Goal: Task Accomplishment & Management: Use online tool/utility

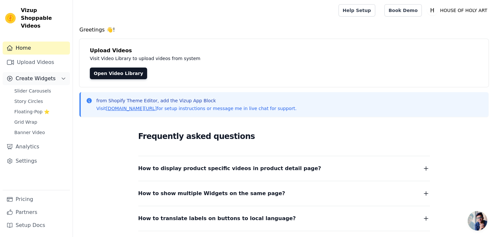
click at [32, 75] on span "Create Widgets" at bounding box center [36, 79] width 40 height 8
click at [31, 75] on span "Create Widgets" at bounding box center [36, 79] width 40 height 8
click at [33, 88] on span "Slider Carousels" at bounding box center [32, 91] width 37 height 7
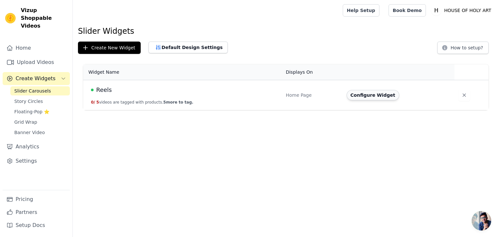
click at [369, 94] on button "Configure Widget" at bounding box center [373, 95] width 53 height 10
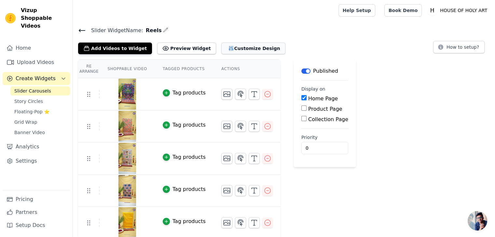
click at [224, 49] on button "Customize Design" at bounding box center [253, 49] width 64 height 12
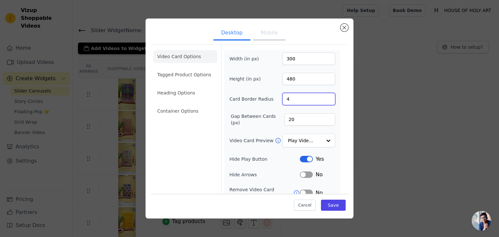
click at [295, 100] on input "4" at bounding box center [309, 99] width 53 height 12
type input "12"
click at [197, 78] on li "Tagged Product Options" at bounding box center [185, 74] width 64 height 13
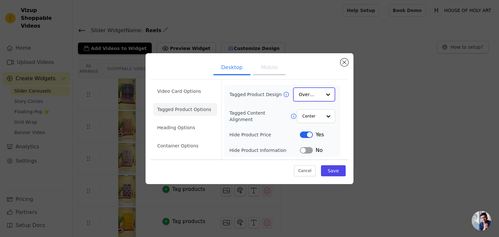
click at [319, 97] on input "Tagged Product Design" at bounding box center [310, 94] width 23 height 13
click at [319, 116] on input "Tagged Content Alignment" at bounding box center [312, 116] width 20 height 13
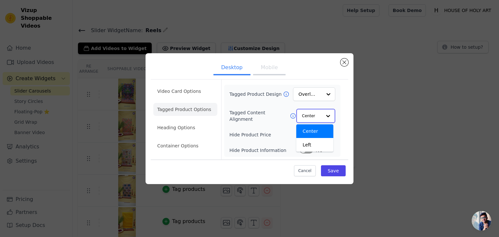
click at [319, 116] on input "Tagged Content Alignment" at bounding box center [312, 116] width 20 height 13
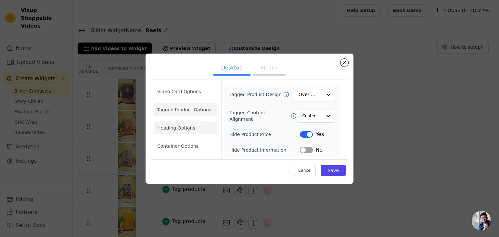
click at [167, 128] on li "Heading Options" at bounding box center [185, 128] width 64 height 13
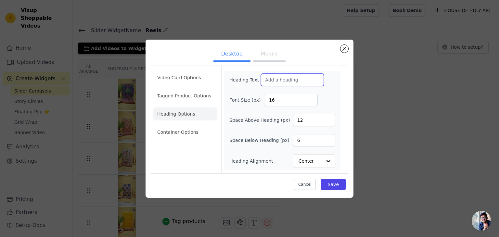
click at [282, 79] on input "Heading Text" at bounding box center [292, 80] width 63 height 12
type input "s"
type input "Watch and Buy"
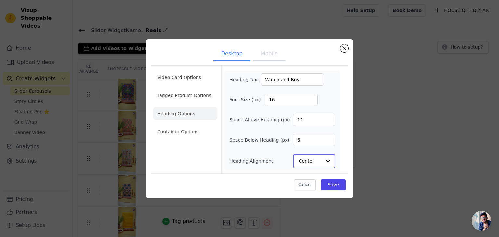
click at [319, 161] on input "Heading Alignment" at bounding box center [310, 161] width 23 height 13
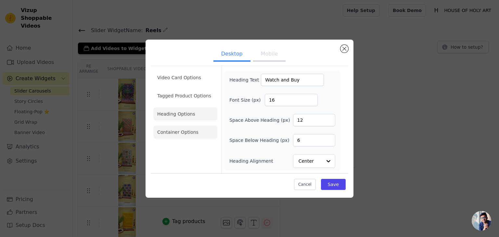
click at [189, 132] on li "Container Options" at bounding box center [185, 132] width 64 height 13
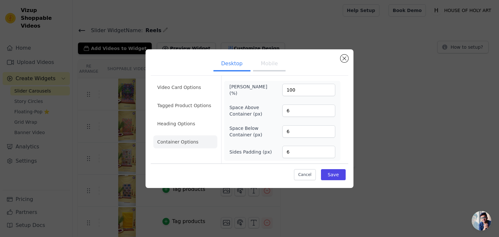
click at [268, 67] on button "Mobile" at bounding box center [269, 64] width 33 height 14
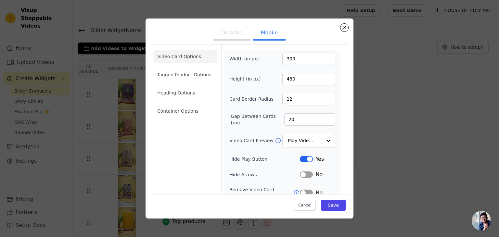
click at [233, 33] on button "Desktop" at bounding box center [232, 33] width 37 height 14
click at [183, 75] on li "Tagged Product Options" at bounding box center [185, 74] width 64 height 13
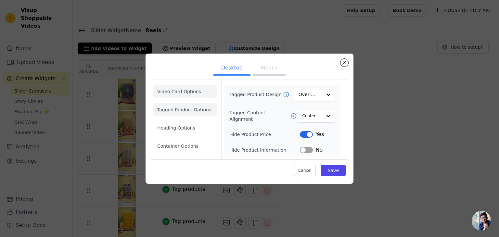
click at [181, 92] on li "Video Card Options" at bounding box center [185, 91] width 64 height 13
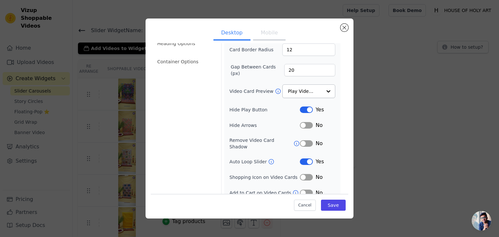
scroll to position [51, 0]
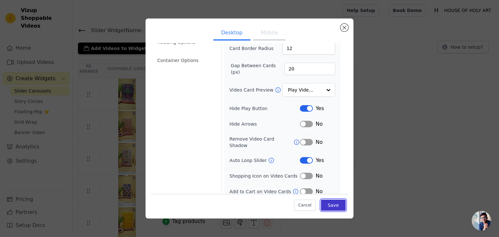
click at [331, 207] on button "Save" at bounding box center [333, 205] width 25 height 11
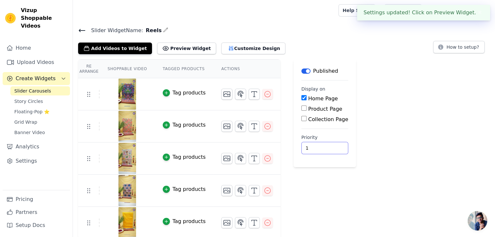
click at [321, 145] on input "1" at bounding box center [324, 148] width 47 height 12
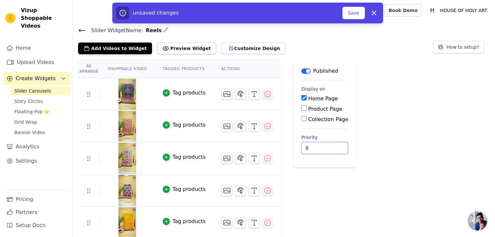
type input "0"
click at [320, 149] on input "0" at bounding box center [324, 148] width 47 height 12
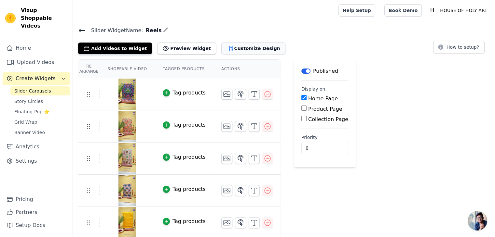
click at [231, 48] on button "Customize Design" at bounding box center [253, 49] width 64 height 12
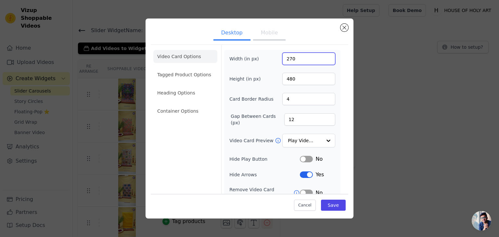
click at [295, 62] on input "270" at bounding box center [309, 59] width 53 height 12
type input "300"
click at [292, 78] on input "480" at bounding box center [309, 79] width 53 height 12
type input "500"
click at [289, 101] on input "4" at bounding box center [309, 99] width 53 height 12
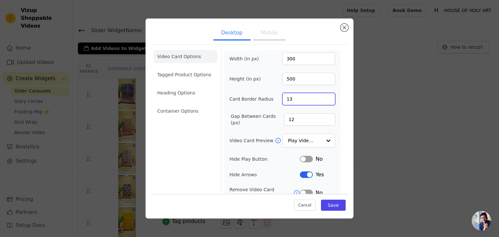
type input "13"
click at [293, 121] on input "12" at bounding box center [309, 119] width 51 height 12
type input "1"
type input "30"
click at [306, 172] on button "Label" at bounding box center [306, 175] width 13 height 7
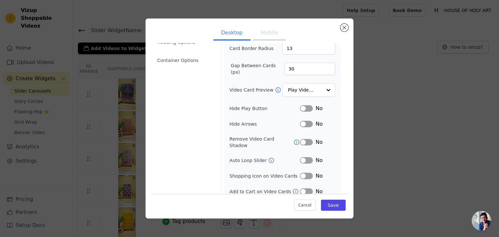
click at [301, 139] on button "Label" at bounding box center [306, 142] width 13 height 7
click at [269, 31] on button "Mobile" at bounding box center [269, 33] width 33 height 14
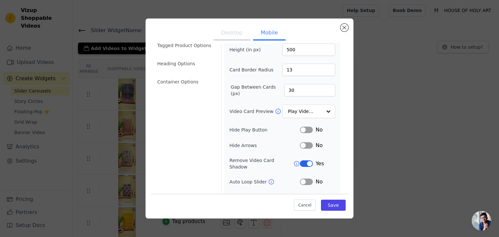
scroll to position [0, 0]
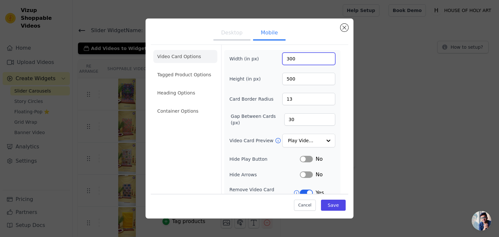
click at [286, 59] on input "300" at bounding box center [309, 59] width 53 height 12
type input "200"
click at [303, 79] on input "500" at bounding box center [309, 79] width 53 height 12
type input "400"
click at [300, 102] on input "13" at bounding box center [309, 99] width 53 height 12
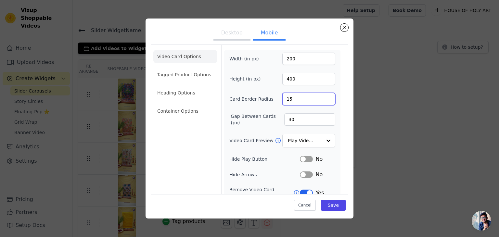
type input "15"
click at [294, 117] on input "30" at bounding box center [309, 119] width 51 height 12
type input "3"
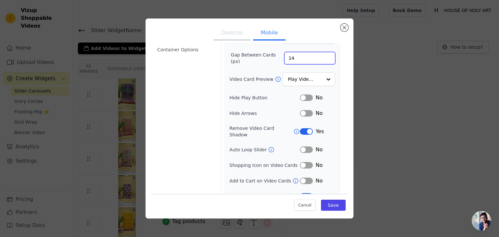
scroll to position [66, 0]
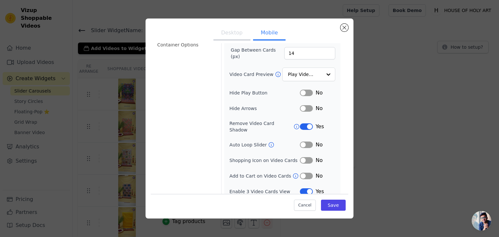
click at [303, 189] on button "Label" at bounding box center [306, 192] width 13 height 7
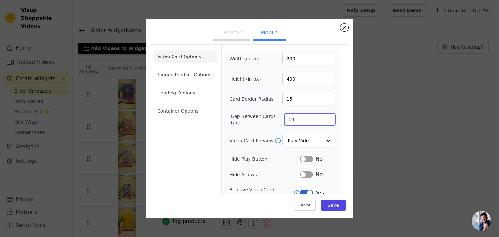
click at [296, 121] on input "14" at bounding box center [309, 119] width 51 height 12
type input "15"
click at [324, 118] on input "15" at bounding box center [309, 119] width 51 height 12
click at [229, 31] on button "Desktop" at bounding box center [232, 33] width 37 height 14
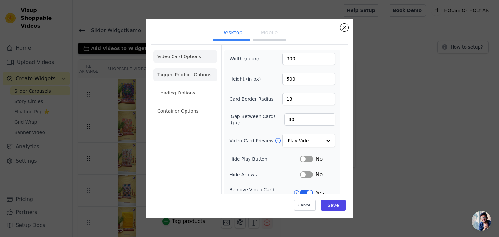
click at [189, 73] on li "Tagged Product Options" at bounding box center [185, 74] width 64 height 13
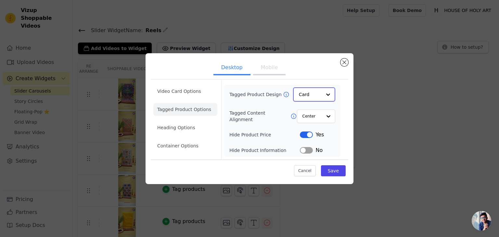
click at [309, 95] on input "Tagged Product Design" at bounding box center [310, 94] width 23 height 13
click at [312, 129] on div "Overlay" at bounding box center [314, 124] width 42 height 14
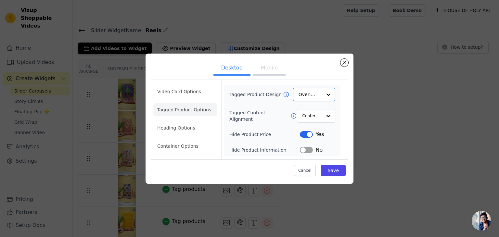
click at [264, 72] on button "Mobile" at bounding box center [269, 68] width 33 height 14
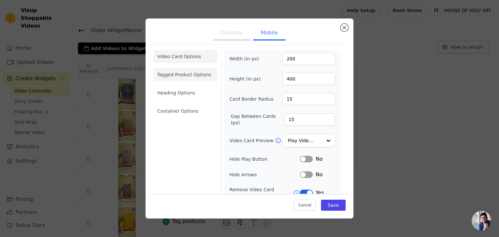
click at [187, 74] on li "Tagged Product Options" at bounding box center [185, 74] width 64 height 13
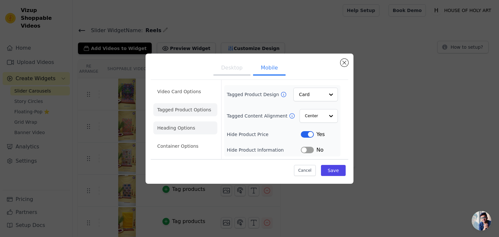
click at [180, 128] on li "Heading Options" at bounding box center [185, 128] width 64 height 13
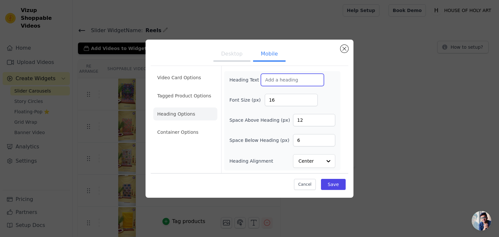
click at [291, 79] on input "Heading Text" at bounding box center [292, 80] width 63 height 12
type input "w"
type input "Watch And Buy"
click at [287, 105] on input "16" at bounding box center [291, 100] width 53 height 12
click at [182, 136] on li "Container Options" at bounding box center [185, 132] width 64 height 13
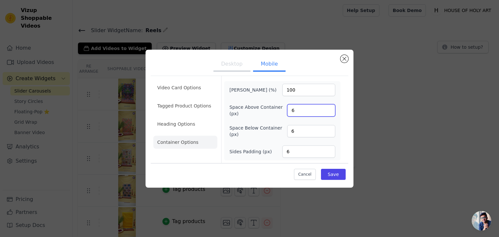
click at [309, 113] on input "6" at bounding box center [311, 110] width 48 height 12
type input "50"
click at [297, 139] on div "Max Width (%) 100 Space Above Container (px) 50 Space Below Container (px) 6 Si…" at bounding box center [283, 121] width 106 height 74
click at [299, 130] on input "6" at bounding box center [311, 131] width 48 height 12
type input "50"
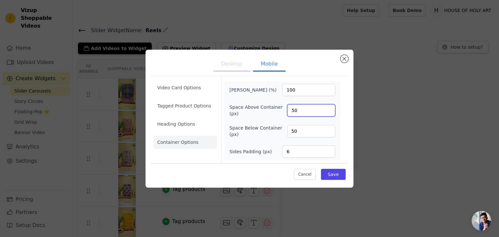
click at [299, 109] on input "50" at bounding box center [311, 110] width 48 height 12
type input "5"
type input "6"
click at [299, 133] on input "50" at bounding box center [311, 131] width 48 height 12
type input "5"
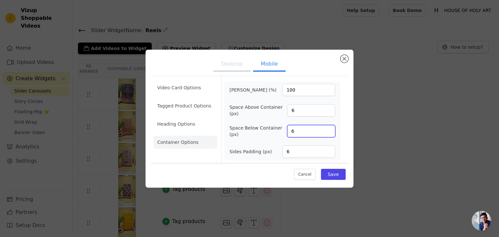
type input "6"
click at [237, 61] on button "Desktop" at bounding box center [232, 65] width 37 height 14
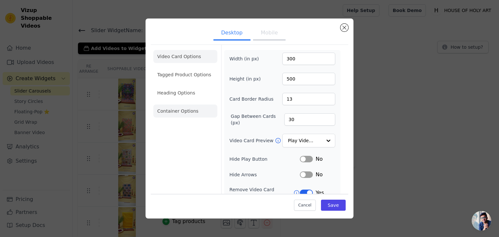
click at [171, 112] on li "Container Options" at bounding box center [185, 111] width 64 height 13
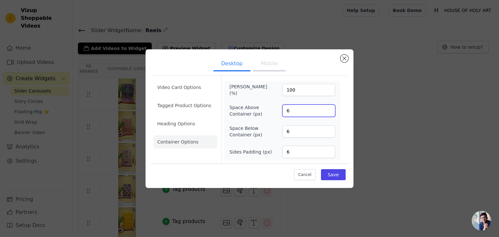
click at [301, 109] on input "6" at bounding box center [309, 111] width 53 height 12
type input "50"
click at [306, 130] on input "6" at bounding box center [309, 132] width 53 height 12
type input "50"
drag, startPoint x: 318, startPoint y: 152, endPoint x: 318, endPoint y: 164, distance: 11.1
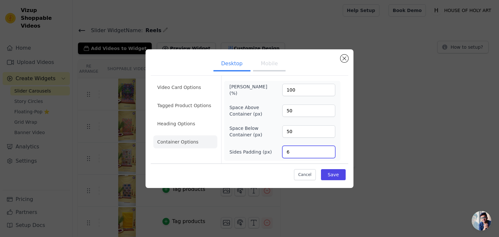
click at [318, 164] on div "Video Card Options Tagged Product Options Heading Options Container Options Max…" at bounding box center [250, 128] width 198 height 109
click at [200, 92] on li "Video Card Options" at bounding box center [185, 87] width 64 height 13
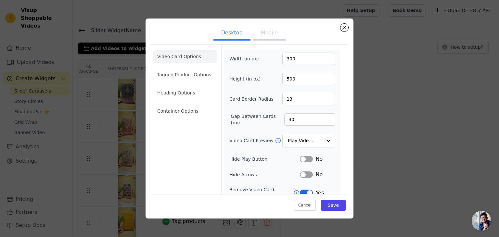
click at [262, 36] on button "Mobile" at bounding box center [269, 33] width 33 height 14
click at [187, 68] on li "Tagged Product Options" at bounding box center [185, 74] width 64 height 13
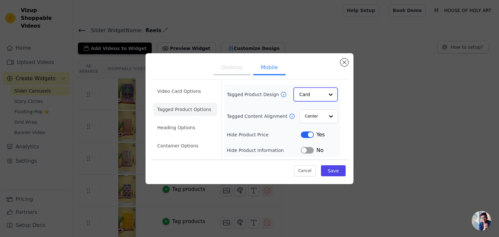
click at [307, 99] on input "Tagged Product Design" at bounding box center [311, 94] width 25 height 13
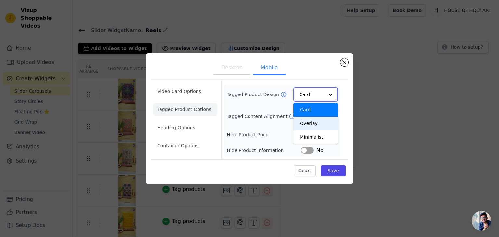
click at [310, 124] on div "Overlay" at bounding box center [316, 124] width 45 height 14
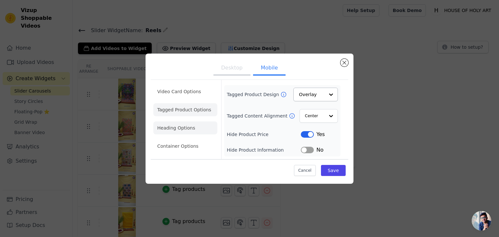
click at [191, 127] on li "Heading Options" at bounding box center [185, 128] width 64 height 13
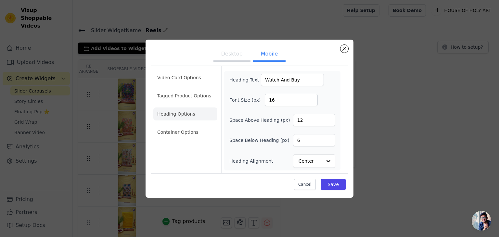
click at [237, 56] on button "Desktop" at bounding box center [232, 54] width 37 height 14
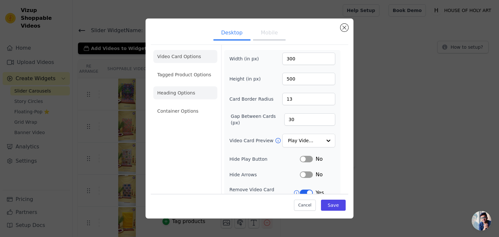
click at [191, 95] on li "Heading Options" at bounding box center [185, 92] width 64 height 13
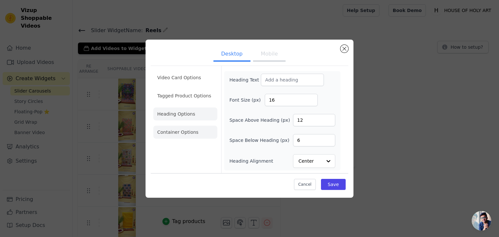
click at [192, 132] on li "Container Options" at bounding box center [185, 132] width 64 height 13
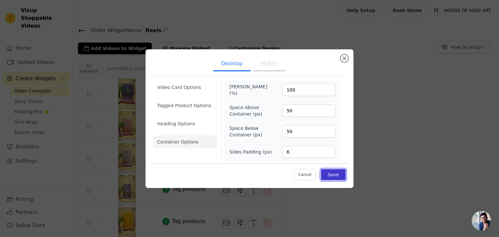
click at [337, 175] on button "Save" at bounding box center [333, 174] width 25 height 11
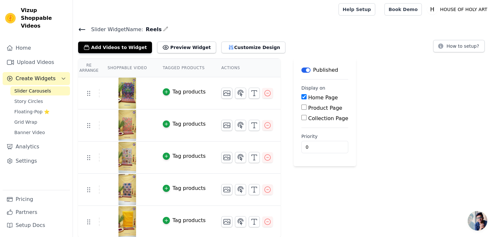
scroll to position [1, 0]
click at [241, 48] on button "Customize Design" at bounding box center [253, 47] width 64 height 12
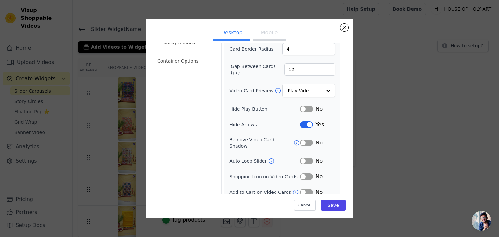
scroll to position [51, 0]
click at [305, 122] on button "Label" at bounding box center [306, 124] width 13 height 7
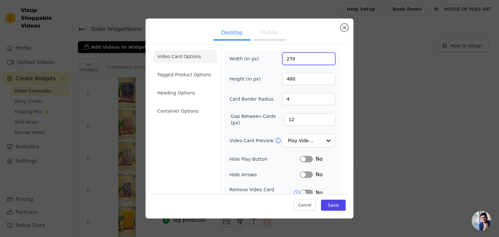
click at [295, 61] on input "270" at bounding box center [309, 59] width 53 height 12
type input "300"
click at [294, 78] on input "480" at bounding box center [309, 79] width 53 height 12
type input "500"
click at [307, 100] on input "4" at bounding box center [309, 99] width 53 height 12
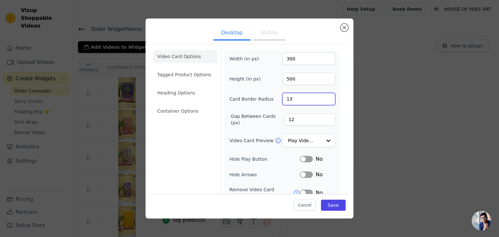
type input "13"
click at [303, 117] on input "12" at bounding box center [309, 119] width 51 height 12
type input "1"
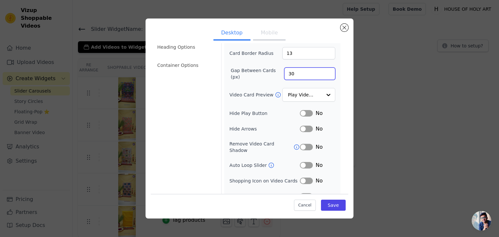
scroll to position [51, 0]
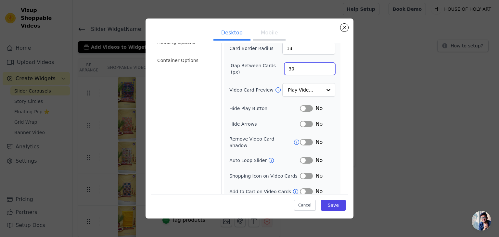
type input "30"
click at [301, 139] on button "Label" at bounding box center [306, 142] width 13 height 7
click at [331, 203] on button "Save" at bounding box center [333, 205] width 25 height 11
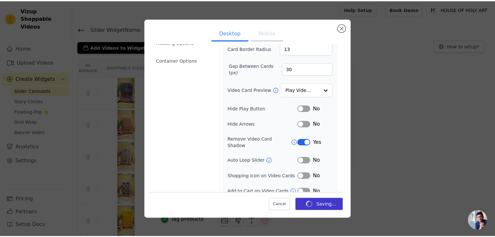
scroll to position [1, 0]
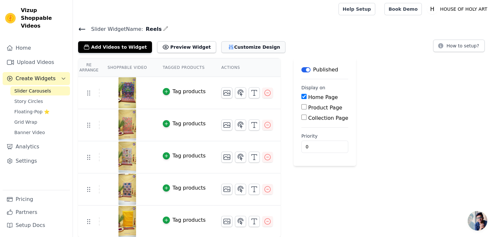
click at [235, 49] on button "Customize Design" at bounding box center [253, 47] width 64 height 12
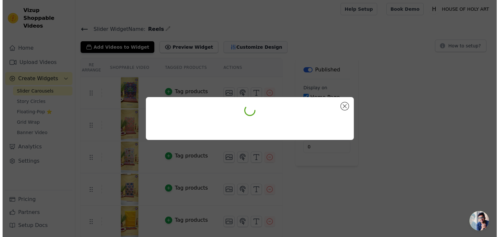
scroll to position [0, 0]
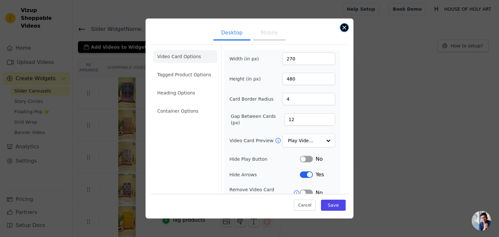
click at [345, 27] on button "Close modal" at bounding box center [345, 28] width 8 height 8
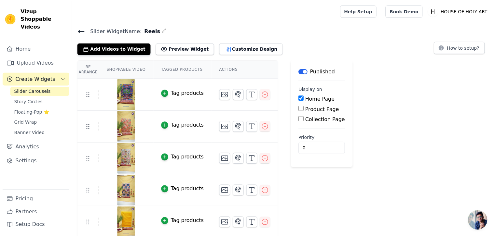
scroll to position [1, 0]
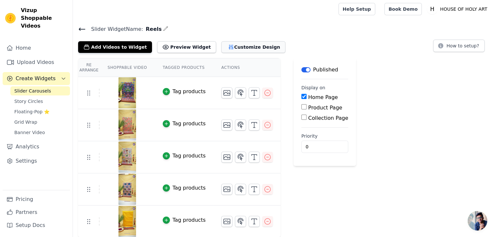
click at [221, 51] on button "Customize Design" at bounding box center [253, 47] width 64 height 12
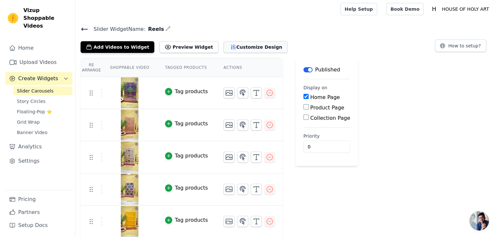
scroll to position [0, 0]
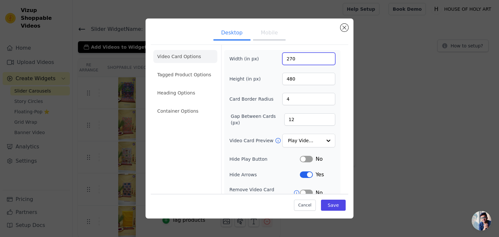
click at [299, 59] on input "270" at bounding box center [309, 59] width 53 height 12
click at [291, 61] on input "270300" at bounding box center [309, 59] width 53 height 12
type input "300"
click at [294, 74] on input "480" at bounding box center [309, 79] width 53 height 12
type input "500"
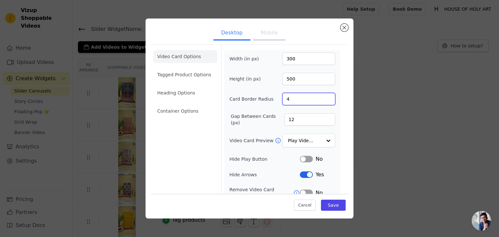
click at [299, 94] on input "4" at bounding box center [309, 99] width 53 height 12
type input "13"
click at [297, 124] on input "12" at bounding box center [309, 119] width 51 height 12
type input "1"
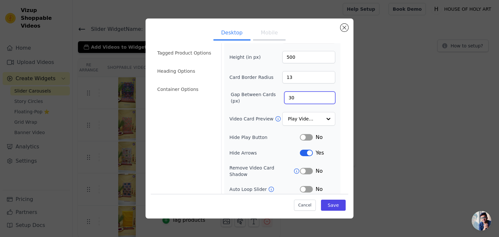
scroll to position [51, 0]
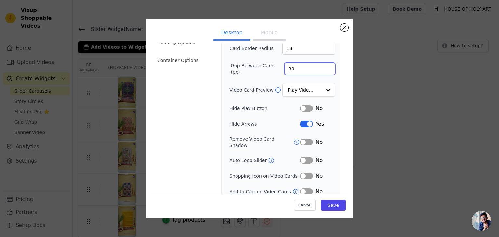
type input "30"
click at [306, 124] on button "Label" at bounding box center [306, 124] width 13 height 7
click at [302, 139] on button "Label" at bounding box center [306, 142] width 13 height 7
click at [266, 39] on button "Mobile" at bounding box center [269, 33] width 33 height 14
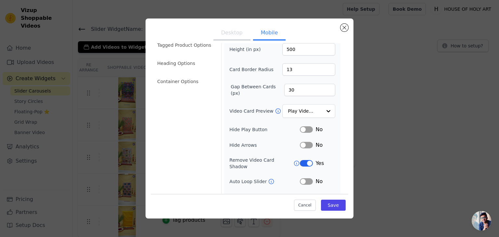
scroll to position [0, 0]
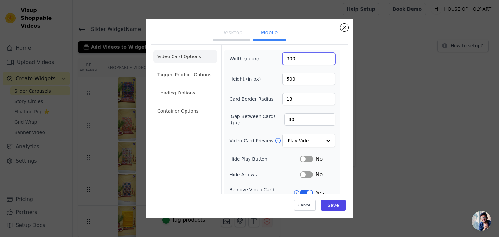
click at [294, 60] on input "300" at bounding box center [309, 59] width 53 height 12
type input "200"
click at [295, 73] on input "500" at bounding box center [309, 79] width 53 height 12
type input "400"
click at [331, 206] on button "Save" at bounding box center [333, 205] width 25 height 11
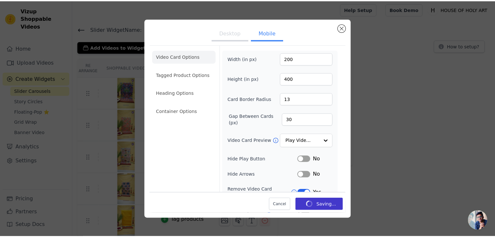
scroll to position [1, 0]
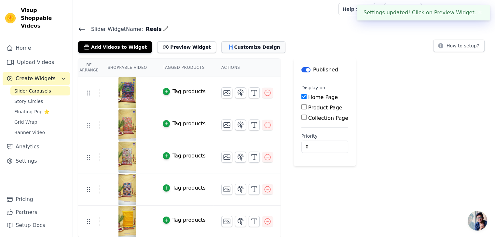
click at [243, 46] on button "Customize Design" at bounding box center [253, 47] width 64 height 12
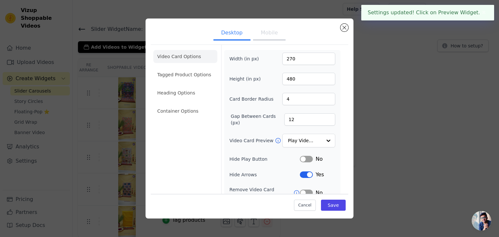
scroll to position [51, 0]
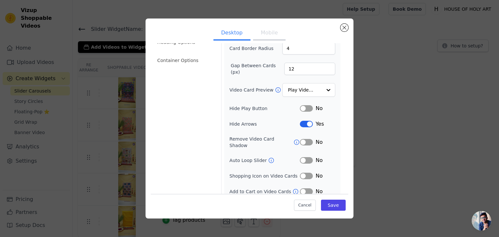
click at [300, 121] on button "Label" at bounding box center [306, 124] width 13 height 7
click at [326, 205] on button "Save" at bounding box center [333, 205] width 25 height 11
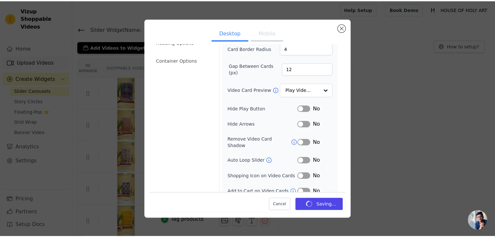
scroll to position [1, 0]
